Goal: Task Accomplishment & Management: Use online tool/utility

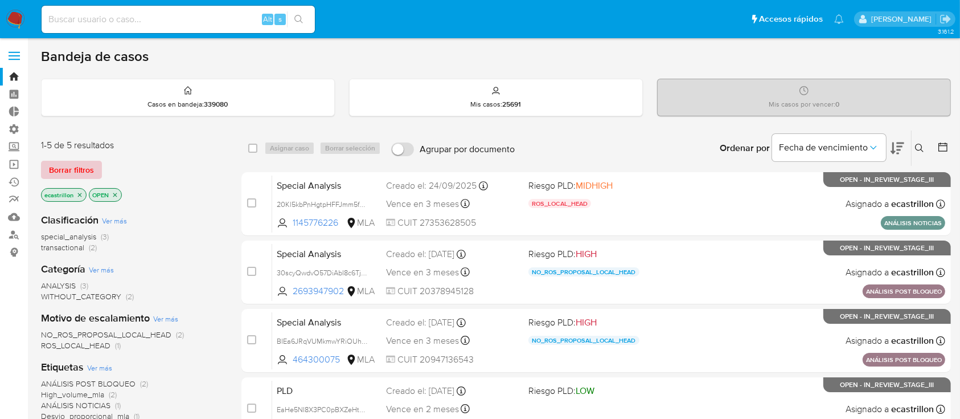
click at [82, 168] on span "Borrar filtros" at bounding box center [71, 170] width 45 height 16
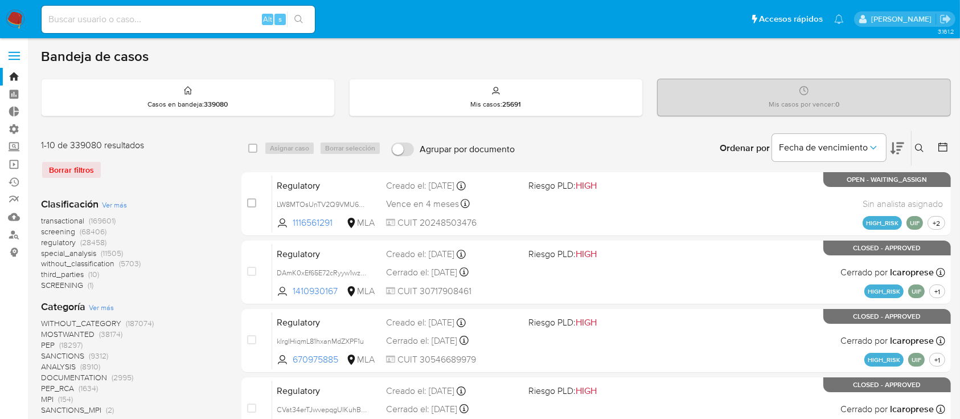
click at [154, 21] on input at bounding box center [178, 19] width 273 height 15
paste input "219911082"
type input "219911082"
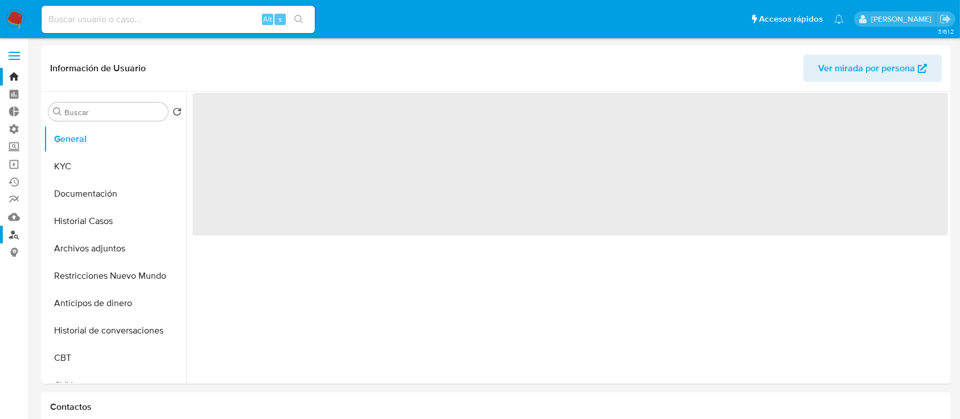
scroll to position [94, 0]
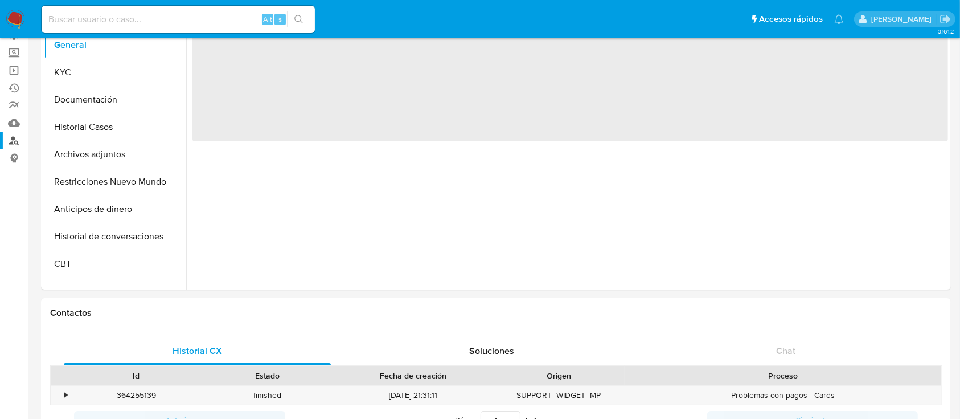
select select "10"
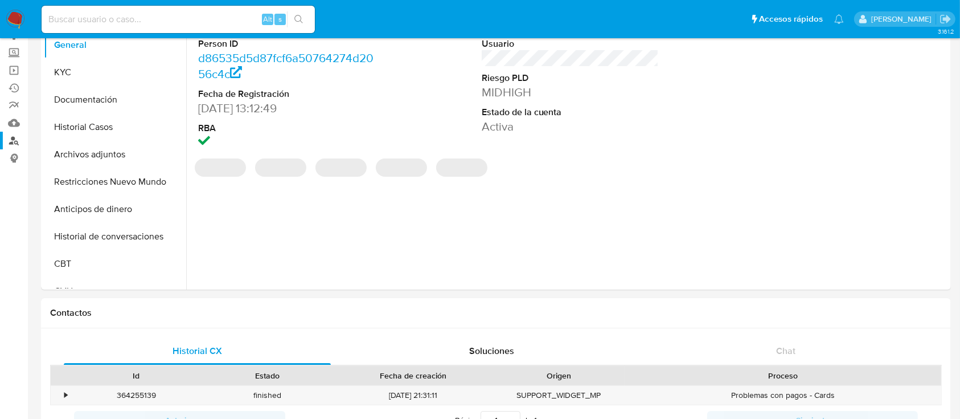
scroll to position [19, 0]
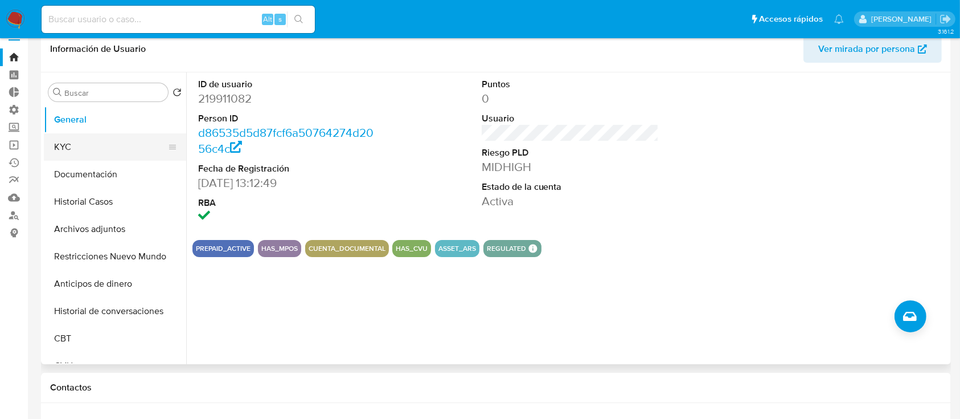
click at [94, 157] on button "KYC" at bounding box center [110, 146] width 133 height 27
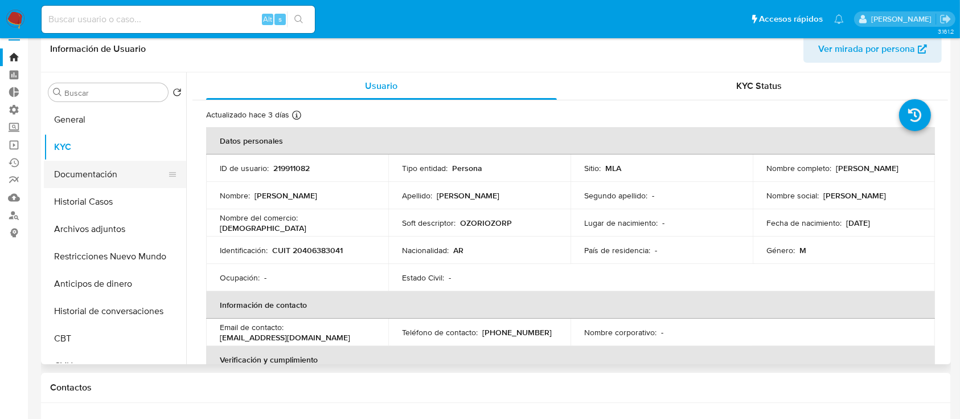
click at [90, 175] on button "Documentación" at bounding box center [110, 174] width 133 height 27
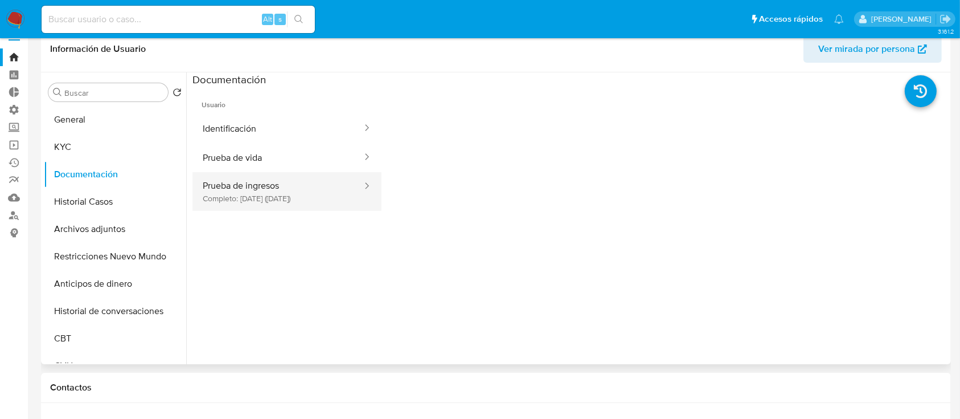
click at [244, 190] on button "Prueba de ingresos Completo: 08/12/2024 (hace 10 meses)" at bounding box center [278, 191] width 171 height 39
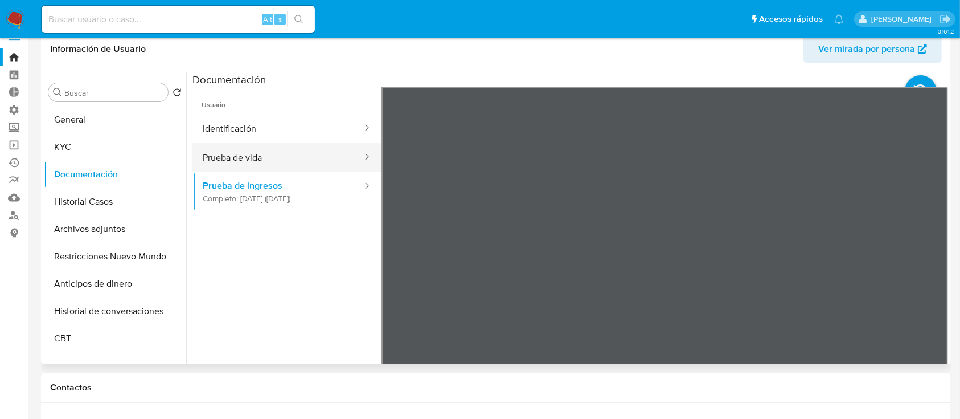
click at [260, 157] on button "Prueba de vida" at bounding box center [278, 157] width 171 height 29
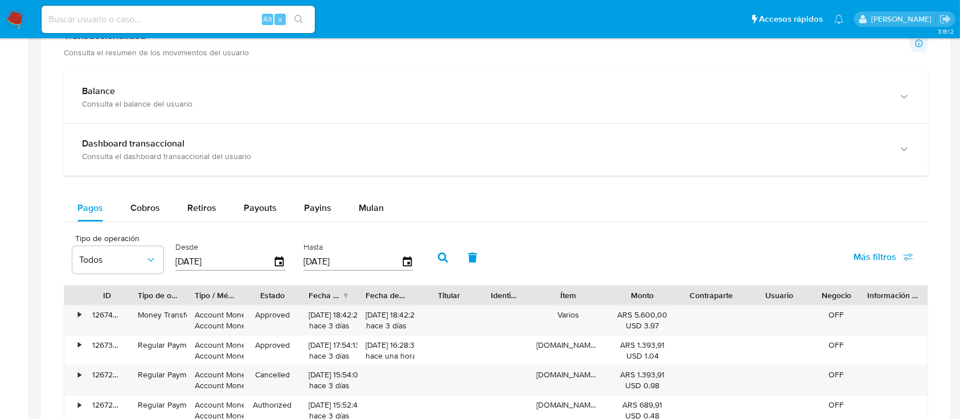
scroll to position [534, 0]
click at [149, 206] on span "Cobros" at bounding box center [145, 208] width 30 height 13
select select "10"
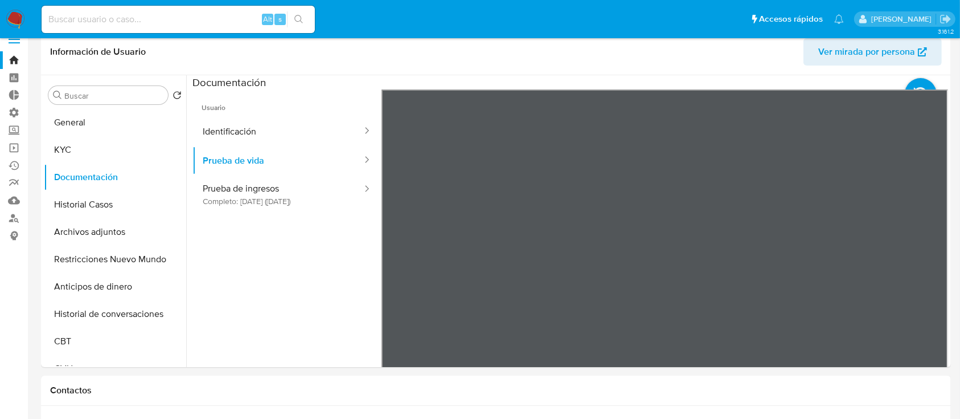
scroll to position [0, 0]
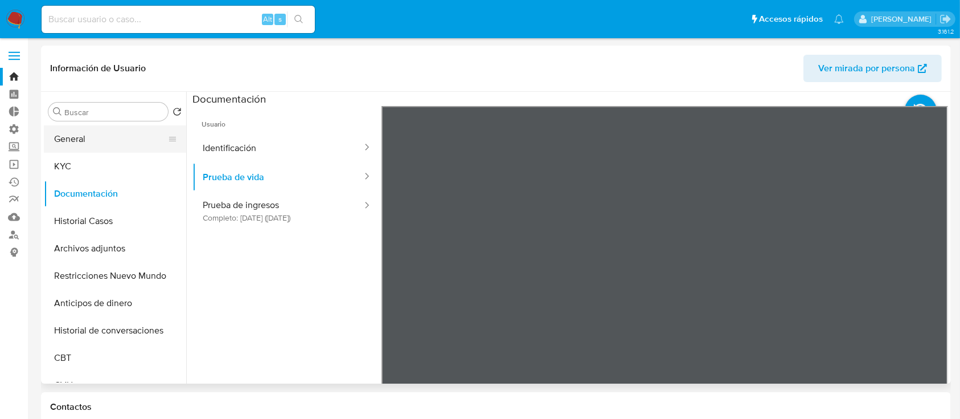
click at [133, 137] on button "General" at bounding box center [110, 138] width 133 height 27
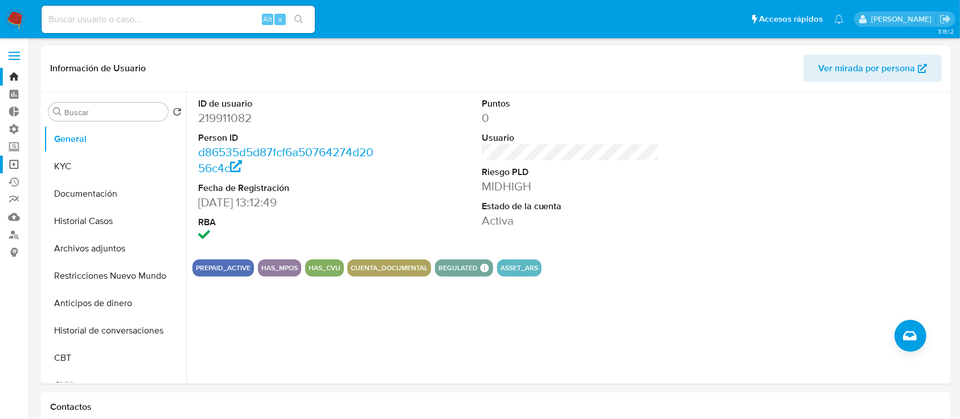
click at [8, 164] on link "Operaciones masivas" at bounding box center [68, 164] width 136 height 18
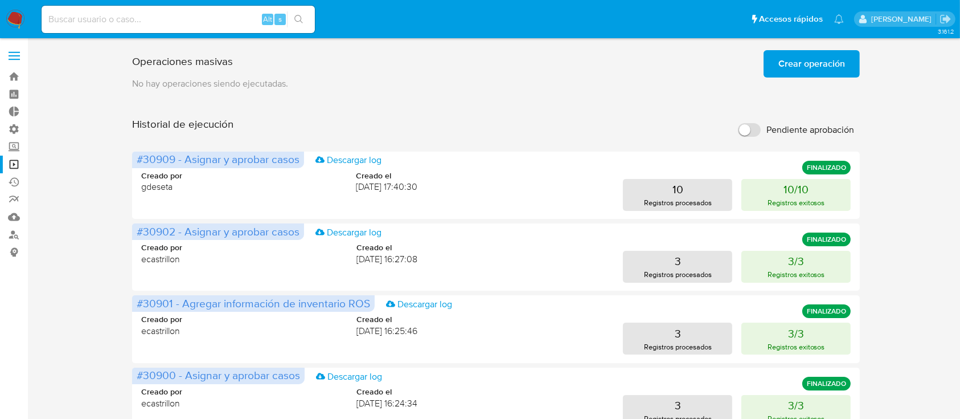
click at [800, 69] on span "Crear operación" at bounding box center [812, 63] width 67 height 25
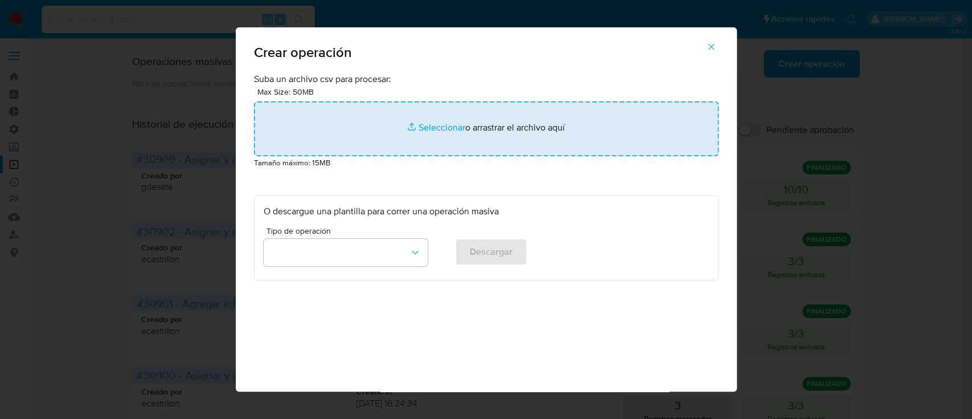
click at [609, 112] on input "file" at bounding box center [486, 128] width 465 height 55
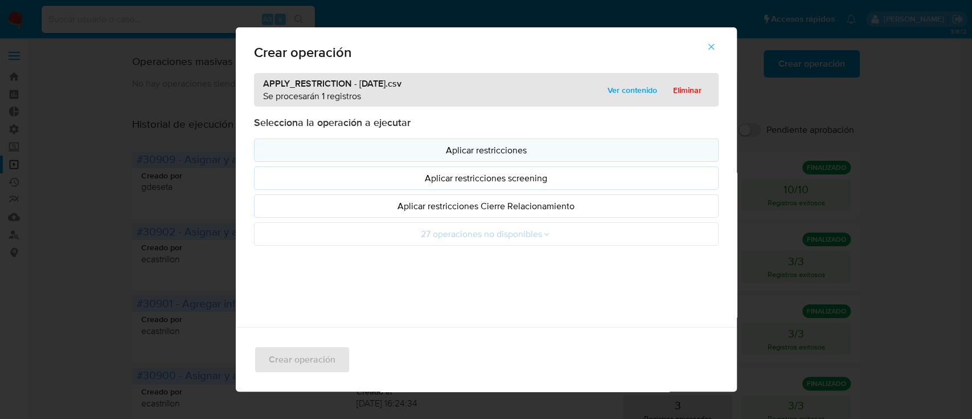
click at [379, 153] on p "Aplicar restricciones" at bounding box center [486, 150] width 445 height 13
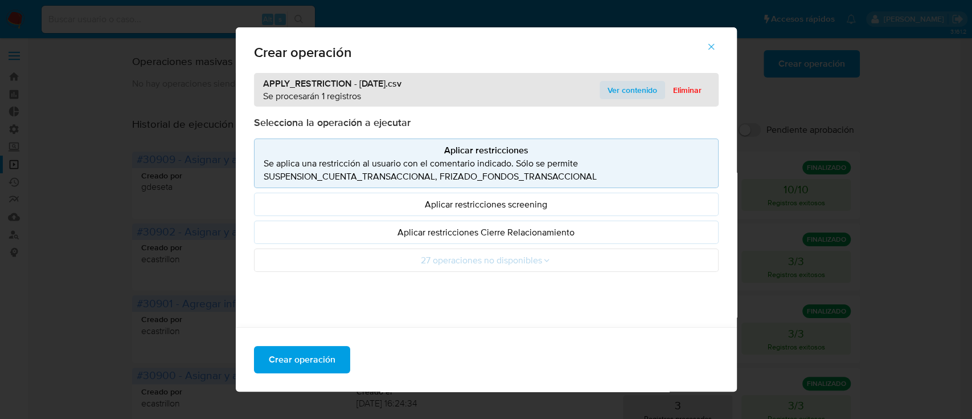
click at [616, 96] on span "Ver contenido" at bounding box center [633, 90] width 50 height 16
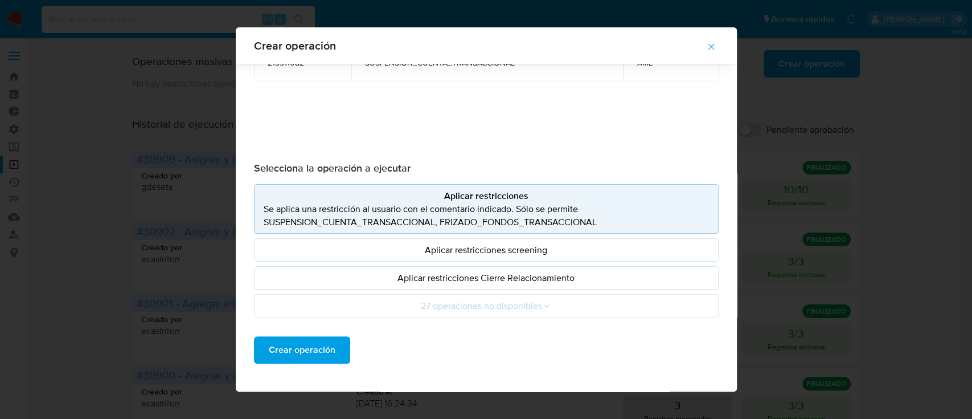
scroll to position [96, 0]
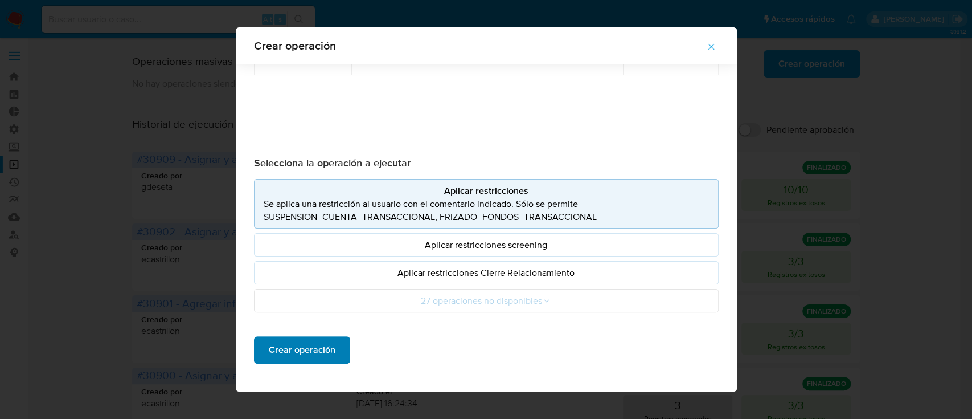
click at [301, 350] on span "Crear operación" at bounding box center [302, 350] width 67 height 25
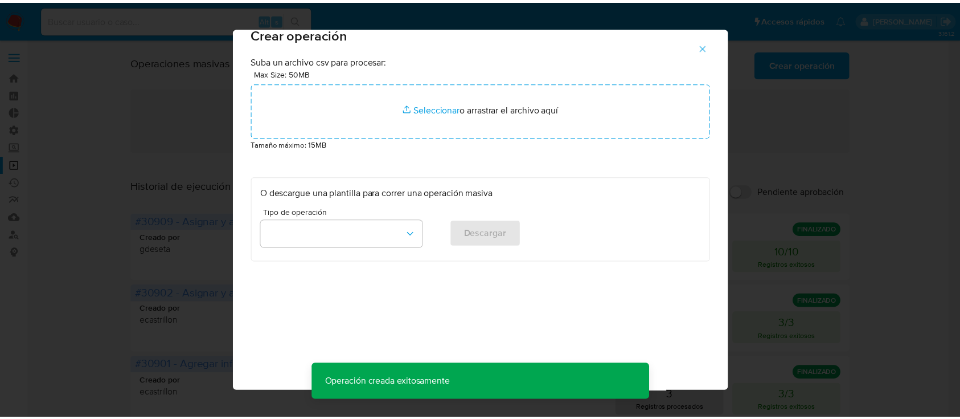
scroll to position [9, 0]
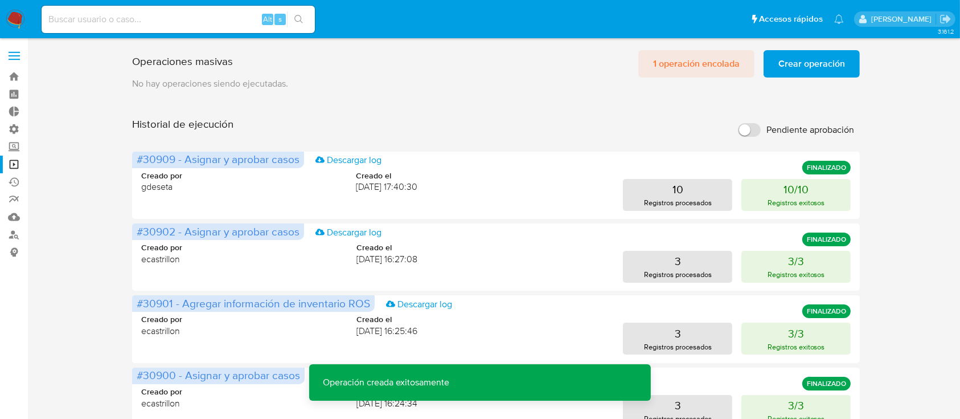
click at [690, 64] on span "1 operación encolada" at bounding box center [696, 63] width 87 height 25
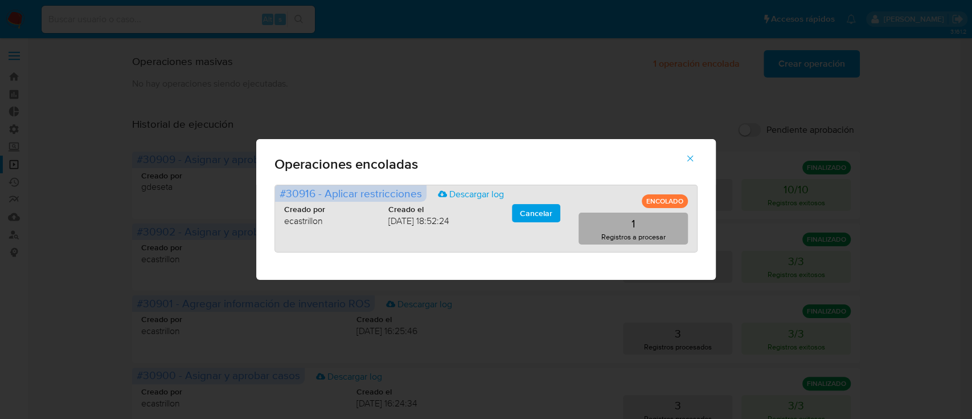
click at [637, 221] on button "1 Registros a procesar" at bounding box center [633, 228] width 109 height 32
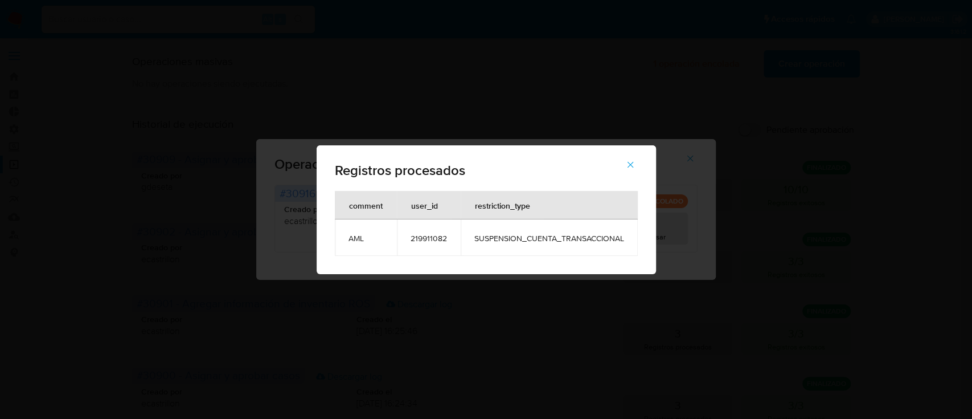
click at [435, 243] on span "219911082" at bounding box center [429, 238] width 36 height 10
click at [633, 165] on icon "button" at bounding box center [630, 164] width 10 height 10
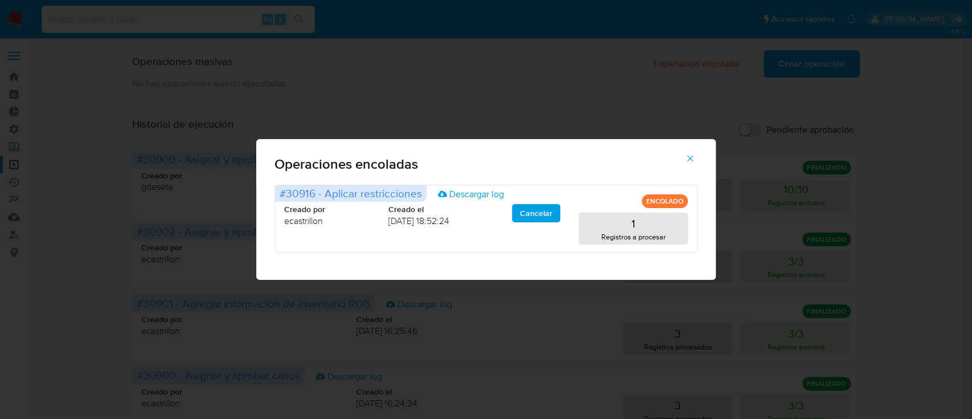
click at [692, 155] on icon "button" at bounding box center [690, 158] width 10 height 10
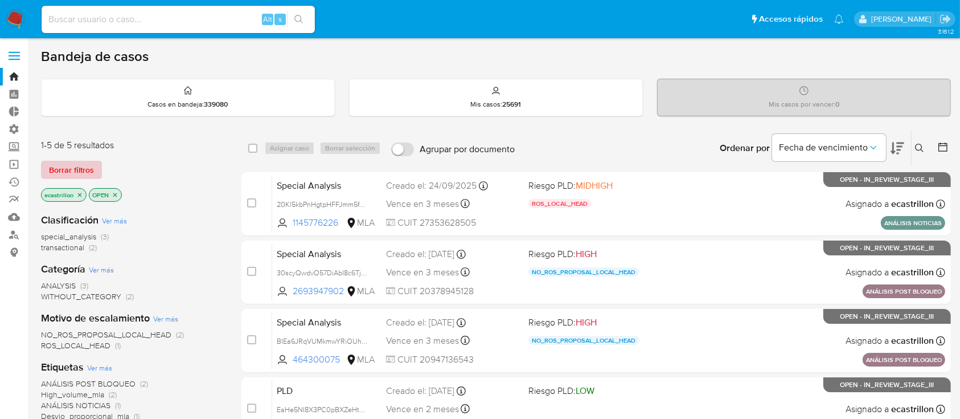
click at [63, 162] on span "Borrar filtros" at bounding box center [71, 170] width 45 height 16
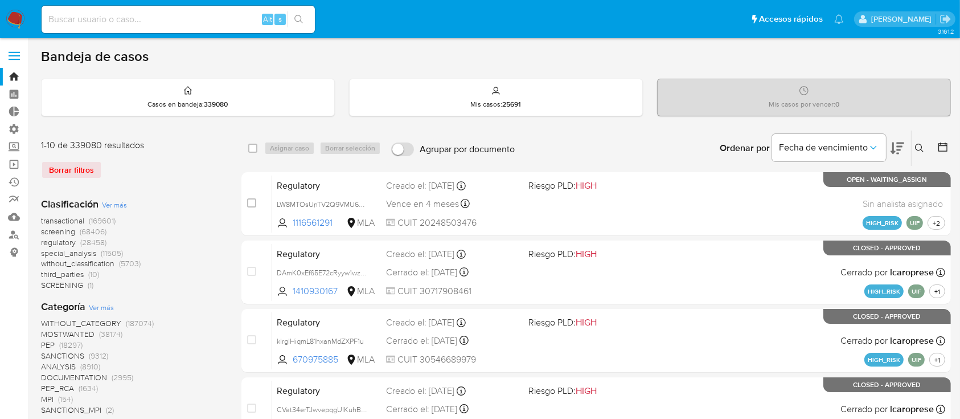
click at [104, 24] on input at bounding box center [178, 19] width 273 height 15
paste input "219911082"
type input "219911082"
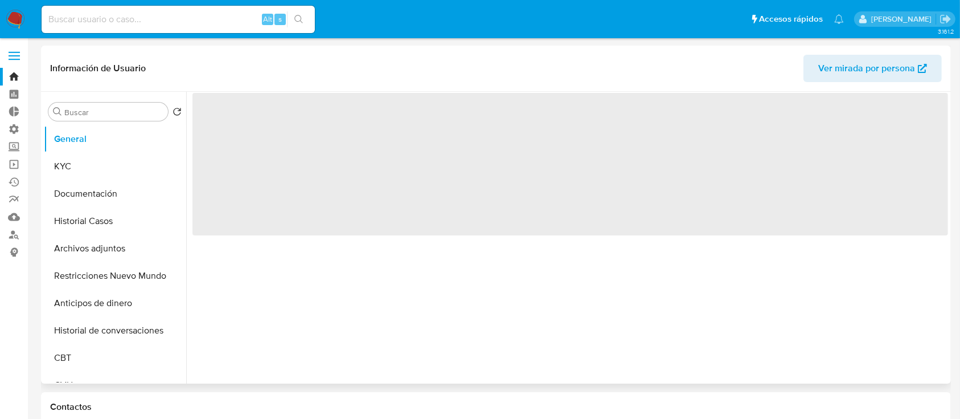
select select "10"
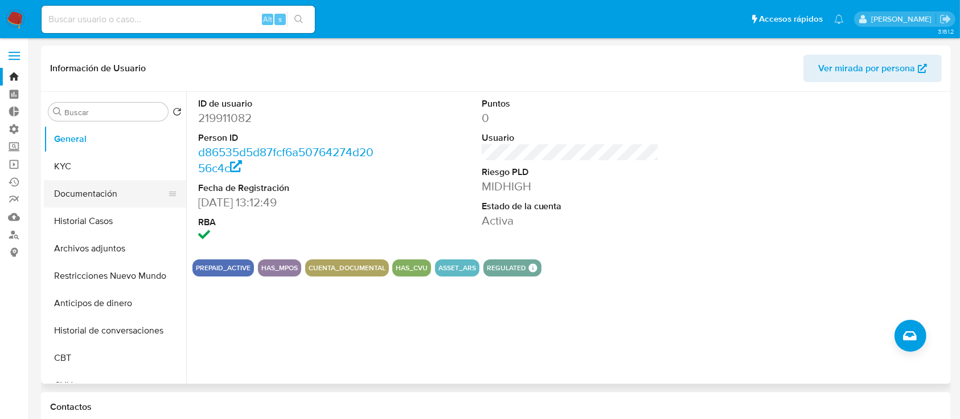
click at [99, 204] on button "Documentación" at bounding box center [110, 193] width 133 height 27
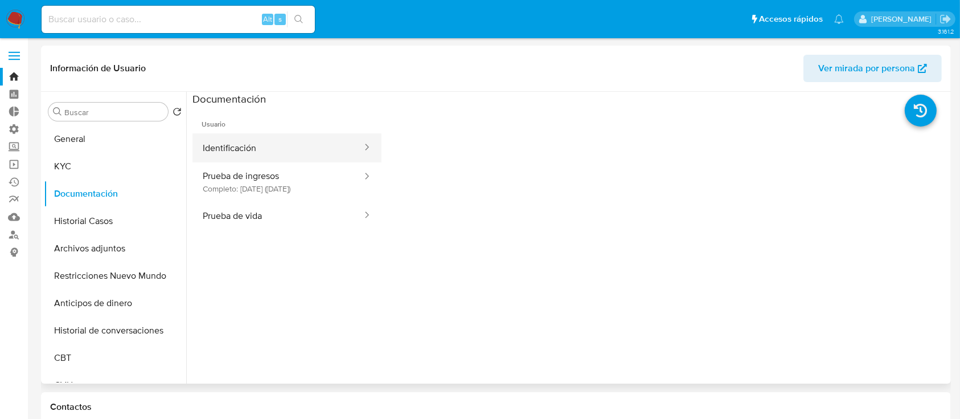
click at [264, 154] on button "Identificación" at bounding box center [278, 147] width 171 height 29
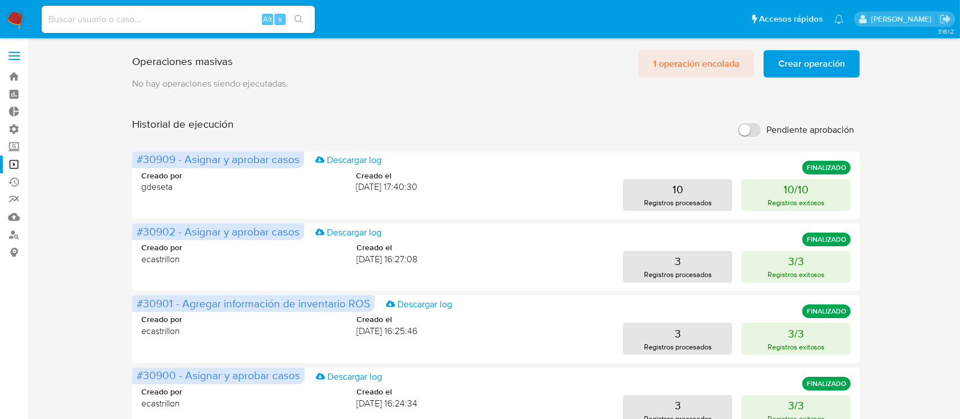
click at [671, 57] on span "1 operación encolada" at bounding box center [696, 63] width 87 height 25
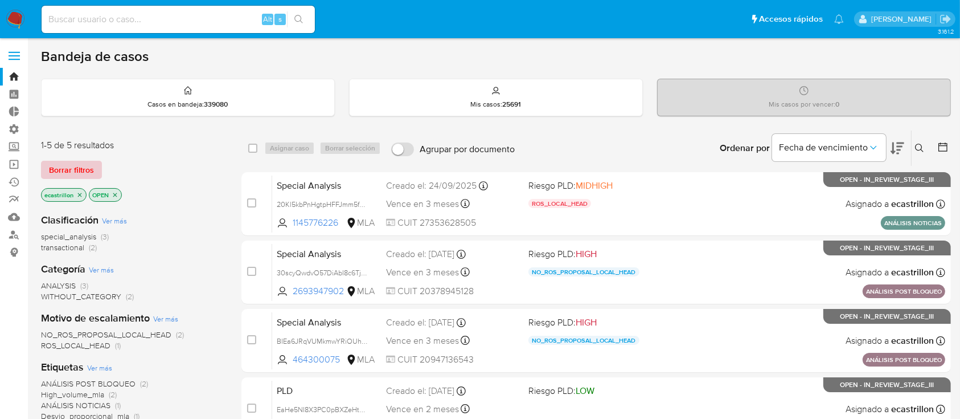
click at [65, 166] on span "Borrar filtros" at bounding box center [71, 170] width 45 height 16
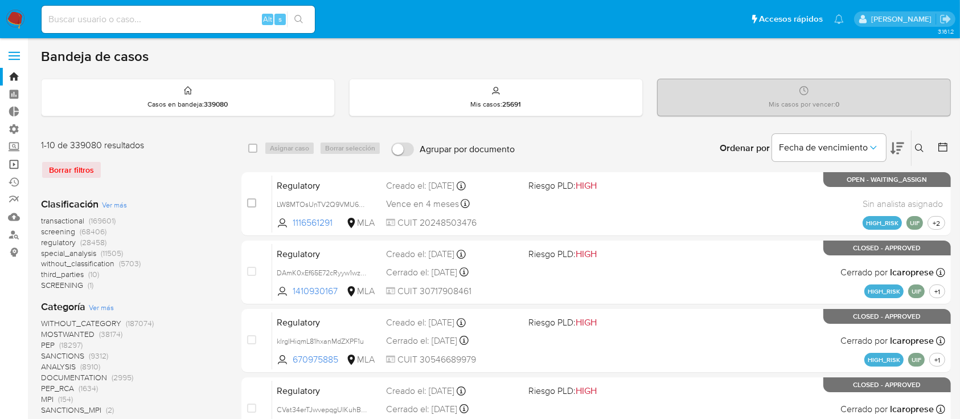
click at [15, 161] on link "Operaciones masivas" at bounding box center [68, 164] width 136 height 18
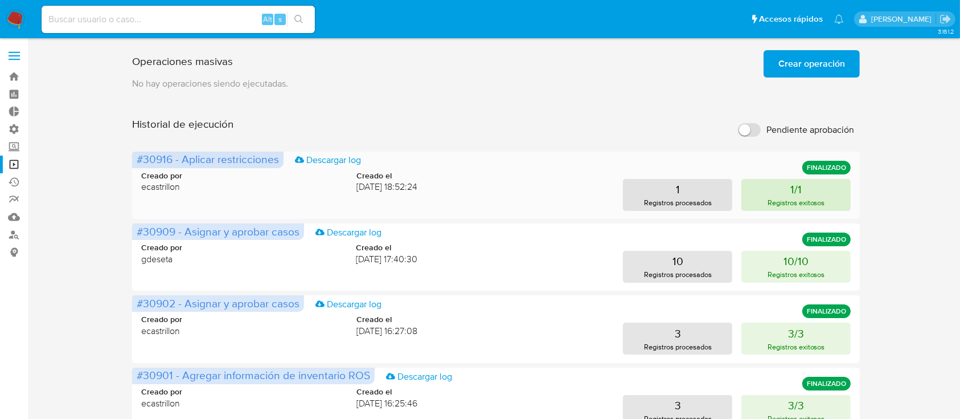
click at [771, 181] on button "1/1 Registros exitosos" at bounding box center [796, 195] width 109 height 32
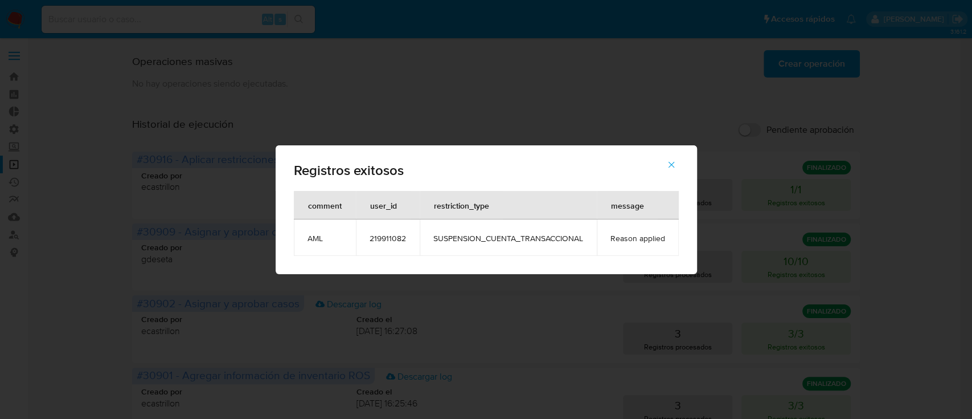
click at [395, 232] on td "219911082" at bounding box center [388, 237] width 64 height 36
click at [673, 170] on span "button" at bounding box center [671, 164] width 10 height 25
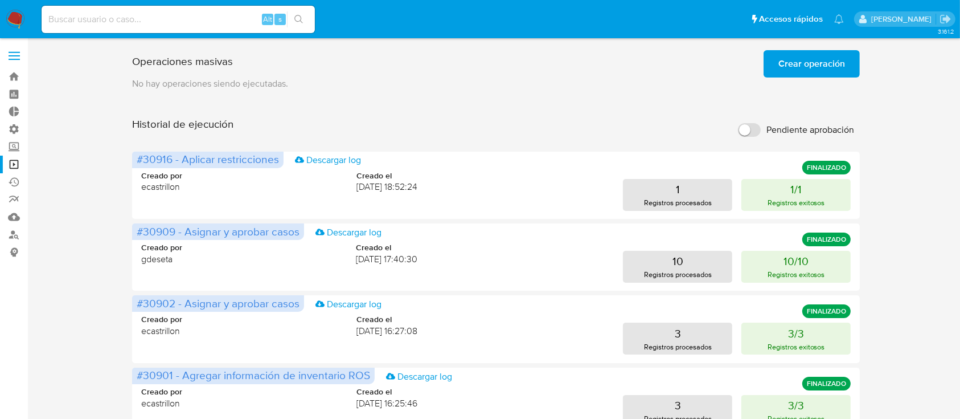
click at [177, 24] on input at bounding box center [178, 19] width 273 height 15
paste input "219911082"
type input "219911082"
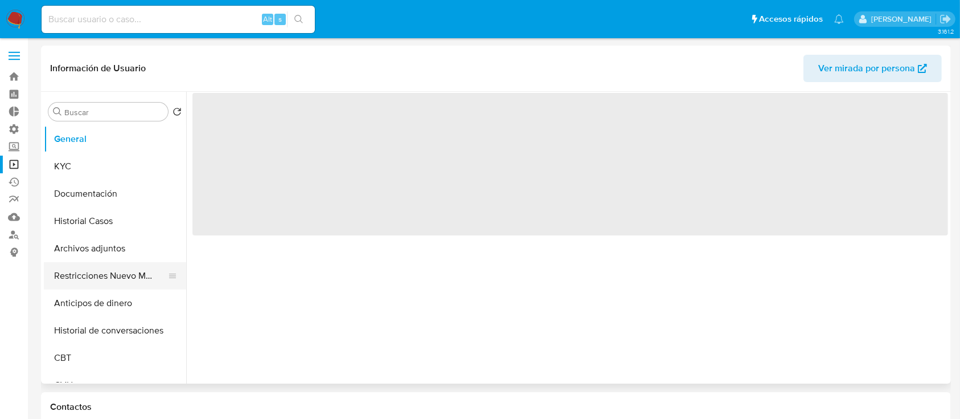
select select "10"
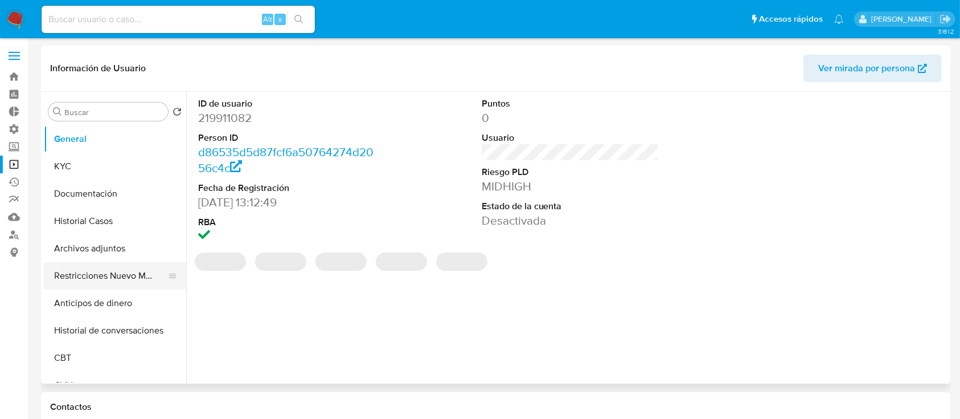
click at [65, 273] on button "Restricciones Nuevo Mundo" at bounding box center [110, 275] width 133 height 27
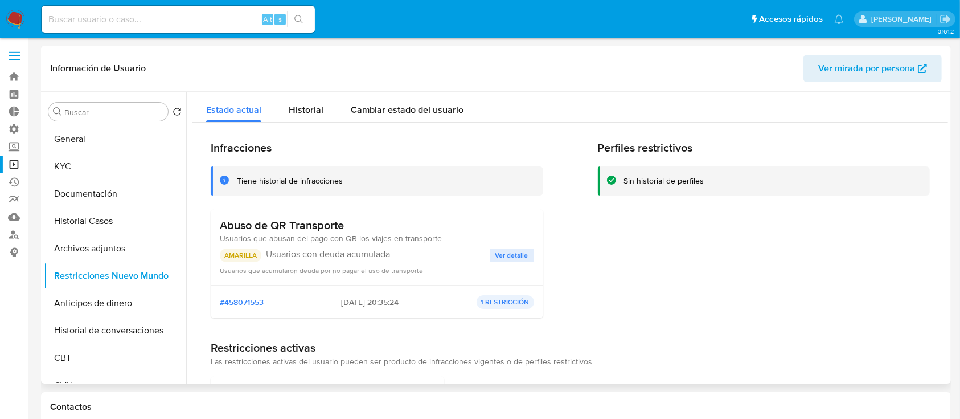
scroll to position [64, 0]
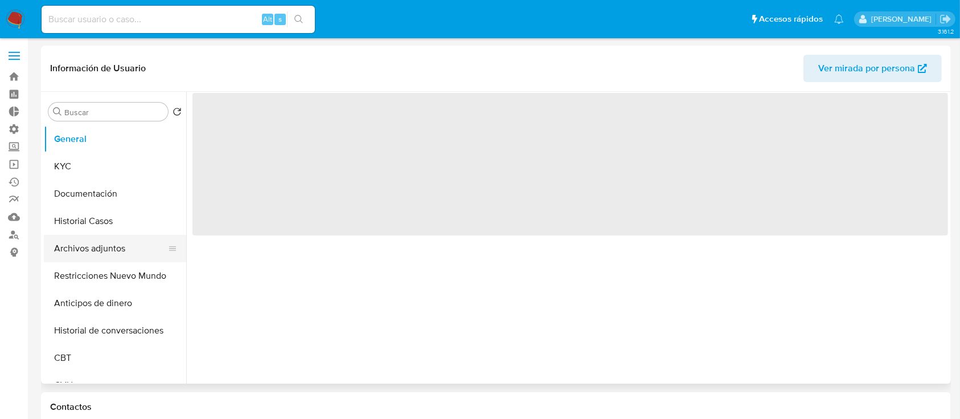
select select "10"
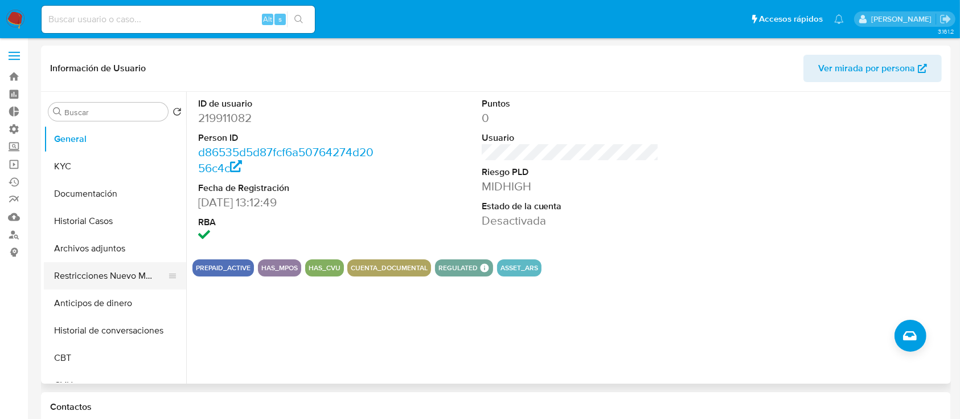
click at [106, 271] on button "Restricciones Nuevo Mundo" at bounding box center [110, 275] width 133 height 27
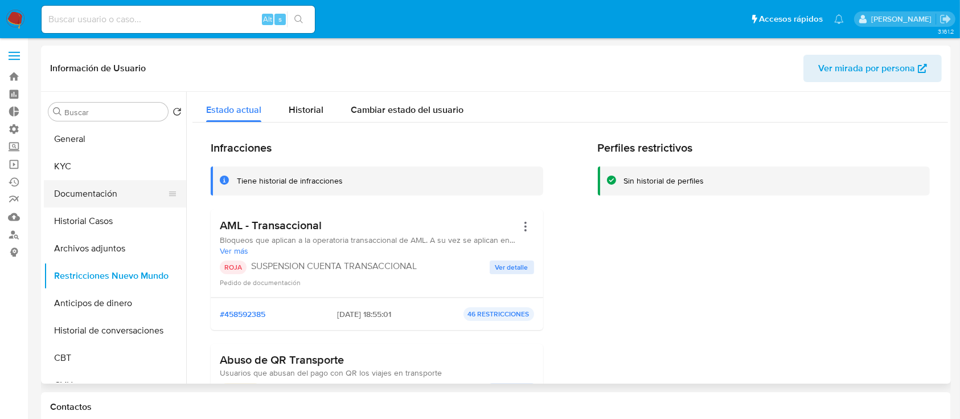
click at [93, 200] on button "Documentación" at bounding box center [110, 193] width 133 height 27
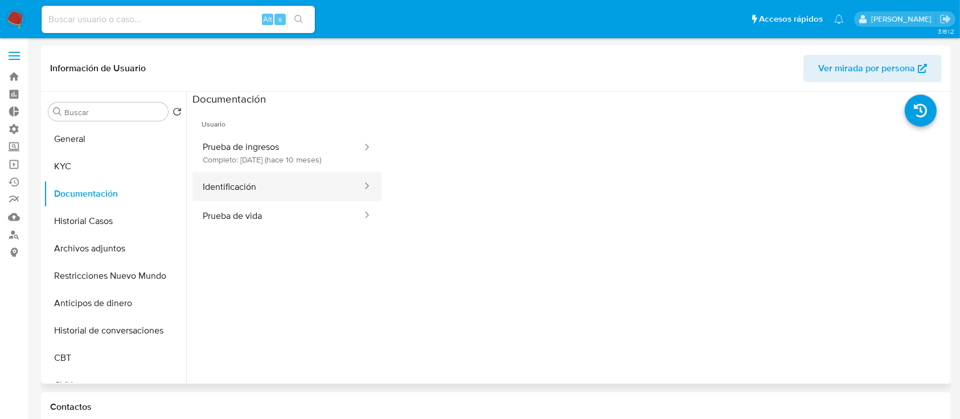
click at [262, 179] on button "Identificación" at bounding box center [278, 186] width 171 height 29
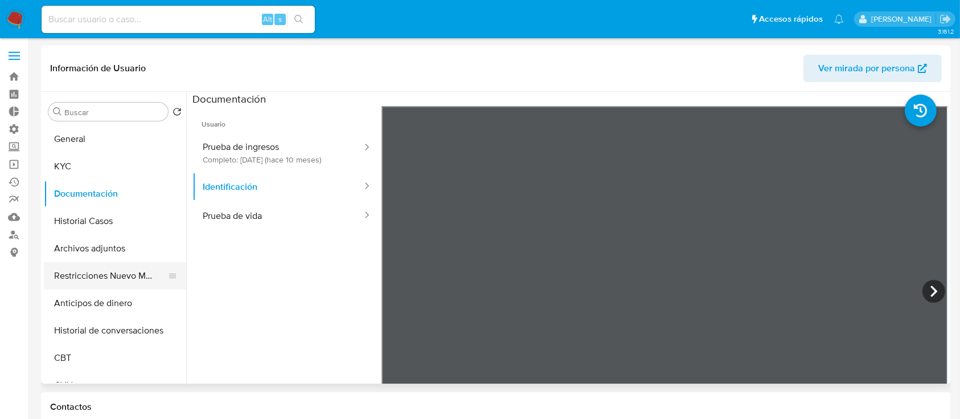
click at [93, 275] on button "Restricciones Nuevo Mundo" at bounding box center [110, 275] width 133 height 27
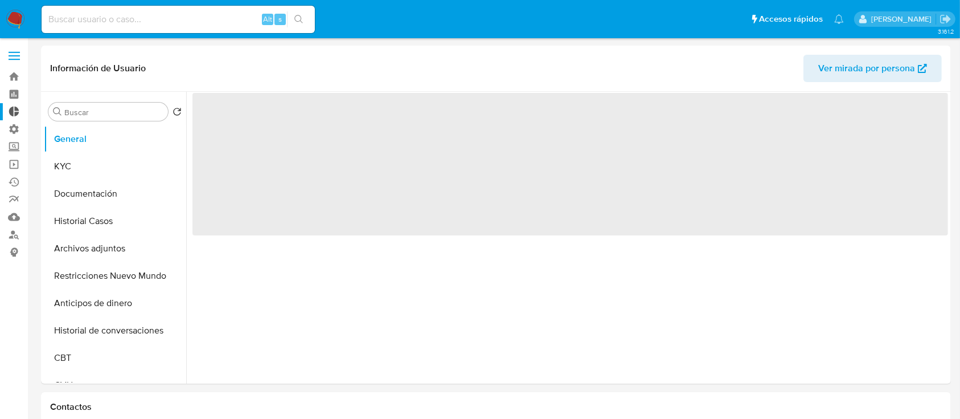
select select "10"
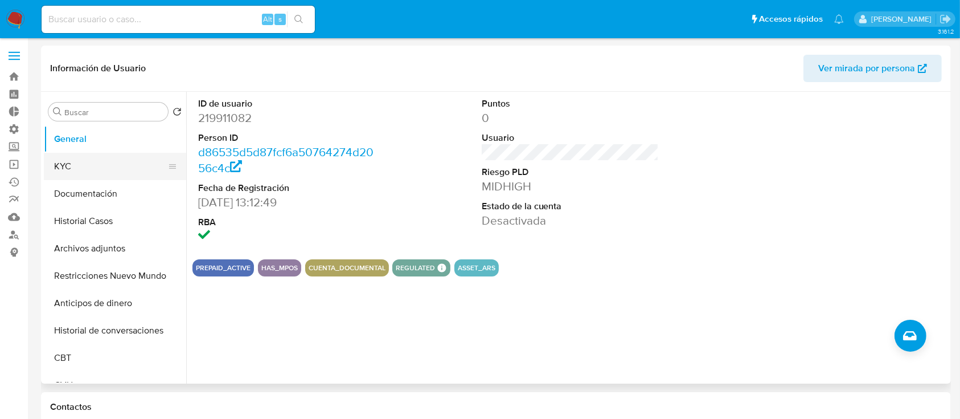
click at [84, 171] on button "KYC" at bounding box center [110, 166] width 133 height 27
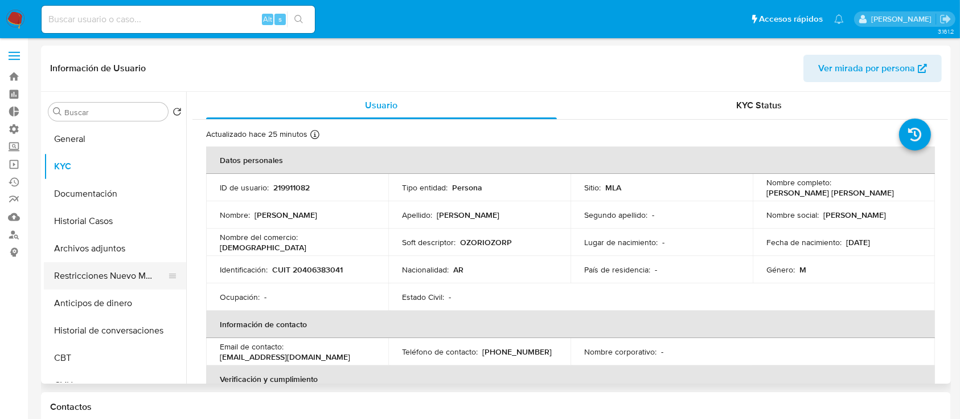
click at [90, 272] on button "Restricciones Nuevo Mundo" at bounding box center [110, 275] width 133 height 27
